Goal: Task Accomplishment & Management: Manage account settings

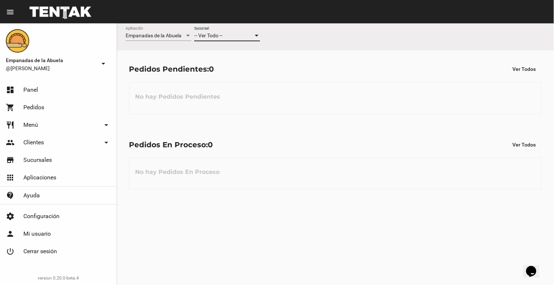
click at [215, 34] on span "-- Ver Todo --" at bounding box center [208, 35] width 28 height 6
click at [235, 66] on span "Lomas de Zamora" at bounding box center [227, 66] width 66 height 15
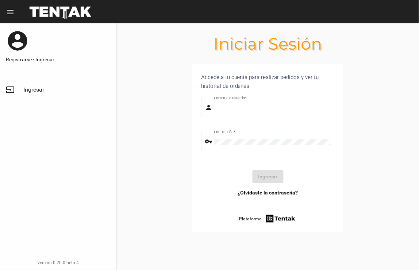
type input "[EMAIL_ADDRESS][DOMAIN_NAME]"
click at [34, 88] on span "Ingresar" at bounding box center [33, 89] width 21 height 7
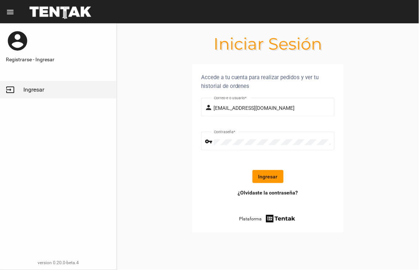
click at [271, 176] on button "Ingresar" at bounding box center [268, 176] width 31 height 13
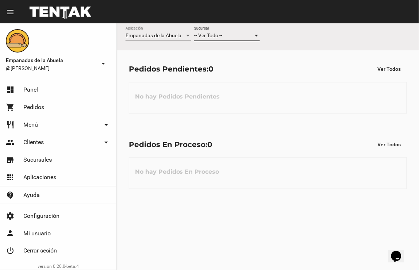
click at [233, 38] on div "-- Ver Todo --" at bounding box center [223, 36] width 59 height 6
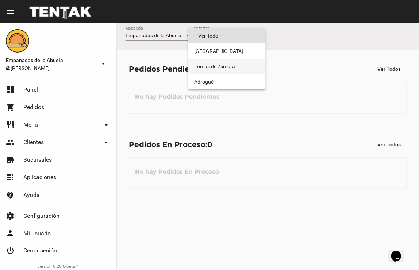
click at [227, 70] on span "Lomas de Zamora" at bounding box center [227, 66] width 66 height 15
